Goal: Obtain resource: Download file/media

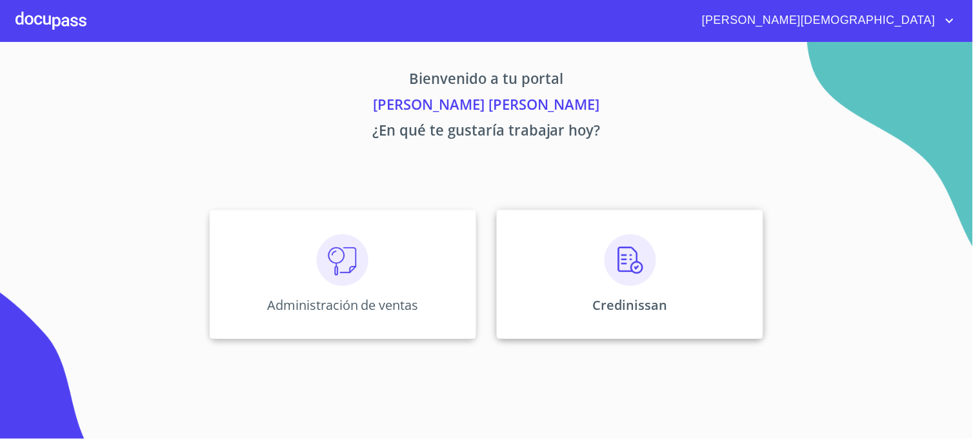
click at [528, 284] on div "Credinissan" at bounding box center [630, 274] width 266 height 129
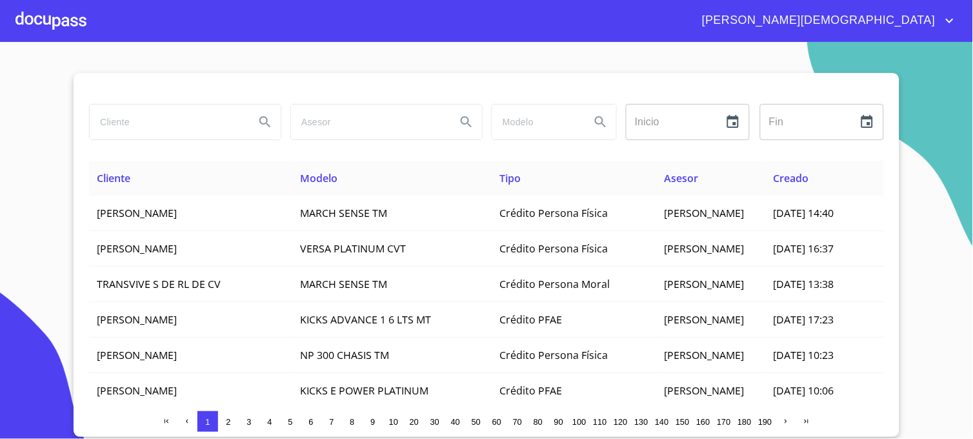
click at [136, 115] on input "search" at bounding box center [167, 122] width 155 height 35
type input "[PERSON_NAME]"
click at [260, 126] on icon "Search" at bounding box center [264, 121] width 15 height 15
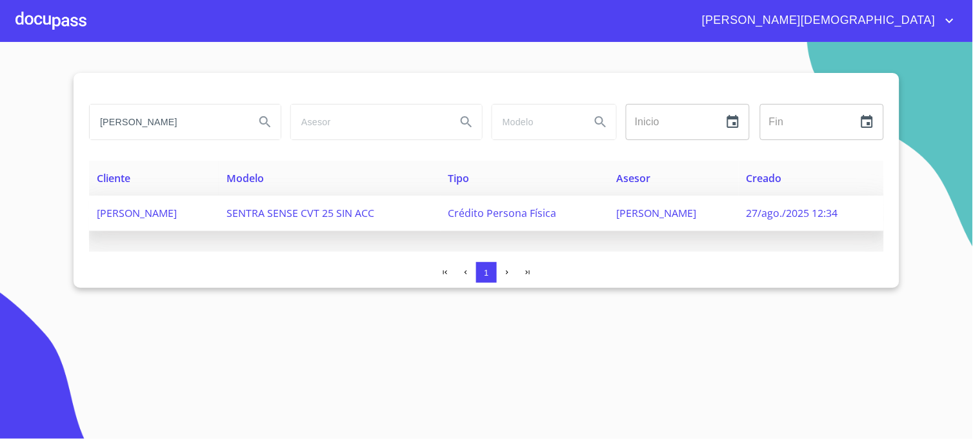
click at [644, 216] on span "[PERSON_NAME]" at bounding box center [656, 213] width 80 height 14
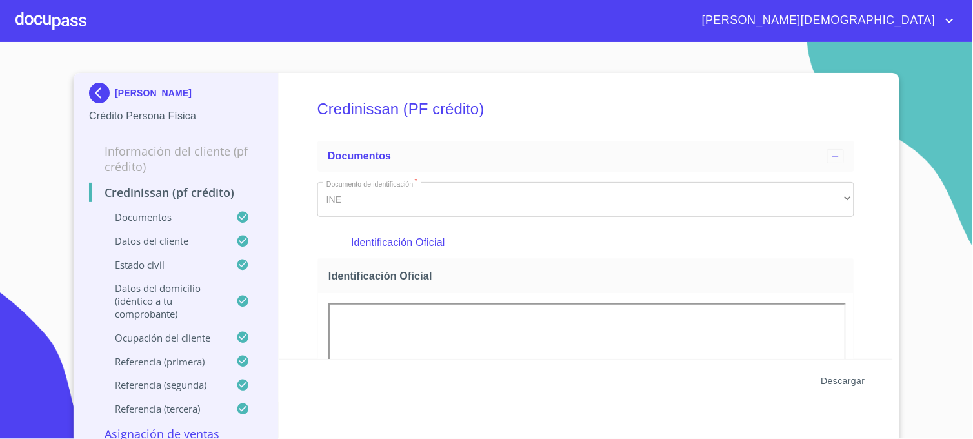
click at [842, 381] on span "Descargar" at bounding box center [843, 381] width 44 height 16
click at [99, 92] on img at bounding box center [102, 93] width 26 height 21
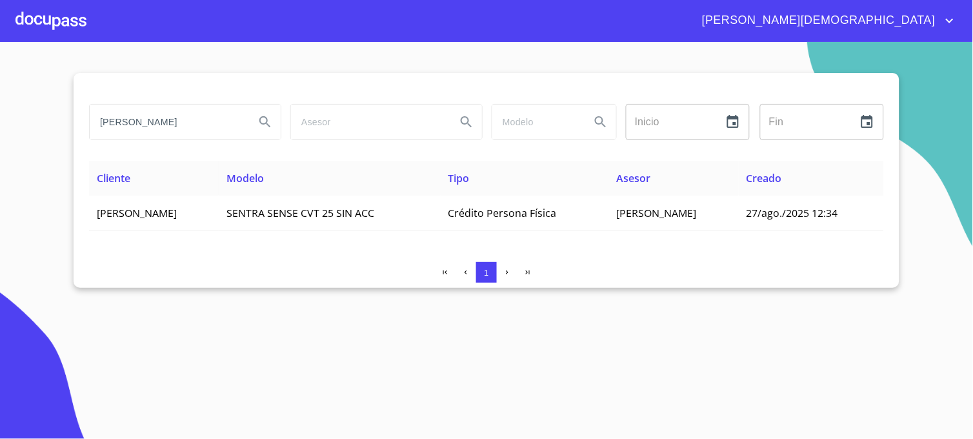
drag, startPoint x: 191, startPoint y: 121, endPoint x: 67, endPoint y: 134, distance: 124.6
click at [67, 134] on section "[PERSON_NAME] Inicio ​ Fin ​ Cliente Modelo Tipo Asesor Creado [PERSON_NAME] SE…" at bounding box center [486, 240] width 973 height 397
type input "[PERSON_NAME]"
click at [263, 125] on icon "Search" at bounding box center [264, 121] width 15 height 15
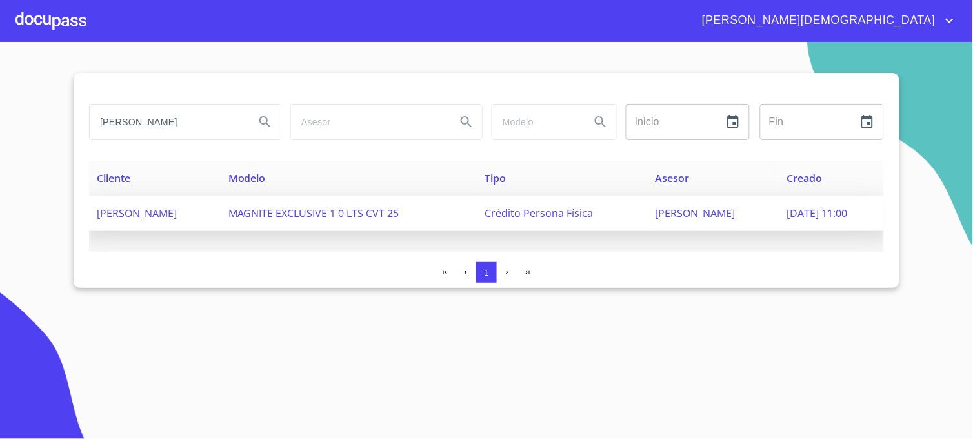
click at [703, 216] on span "[PERSON_NAME]" at bounding box center [695, 213] width 80 height 14
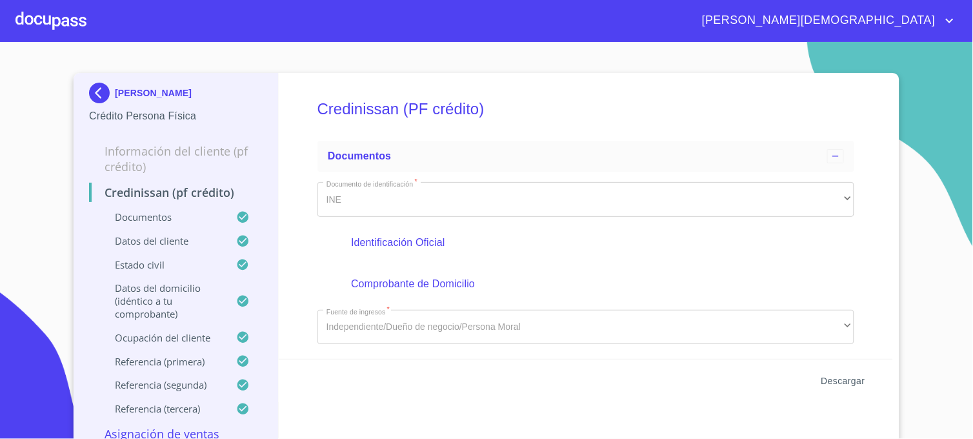
click at [827, 383] on span "Descargar" at bounding box center [843, 381] width 44 height 16
